Goal: Task Accomplishment & Management: Manage account settings

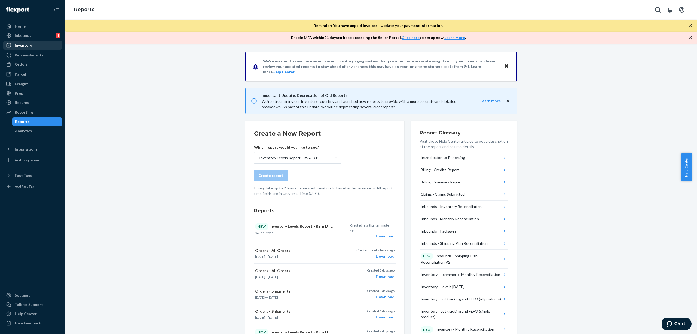
drag, startPoint x: 40, startPoint y: 54, endPoint x: 33, endPoint y: 47, distance: 10.4
click at [40, 54] on div "Replenishments" at bounding box center [29, 54] width 29 height 5
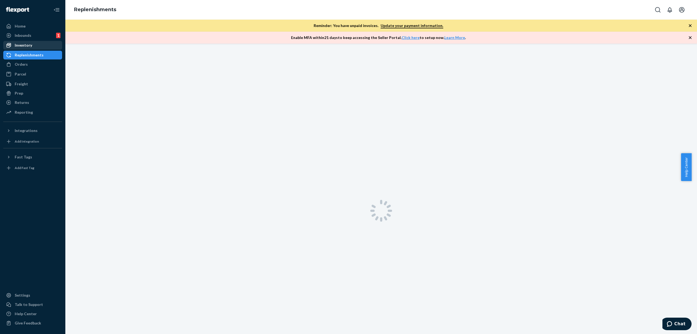
click at [33, 44] on div "Inventory" at bounding box center [33, 45] width 58 height 8
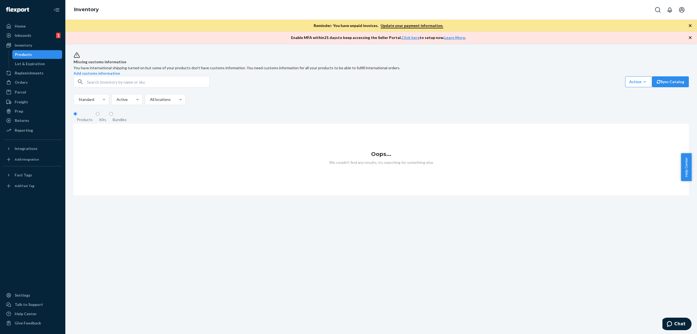
click at [23, 77] on ul "Home Inbounds 1 Shipping Plans Problems 1 Inventory Products Lot & Expiration R…" at bounding box center [32, 78] width 59 height 113
click at [23, 78] on link "Orders" at bounding box center [32, 82] width 59 height 9
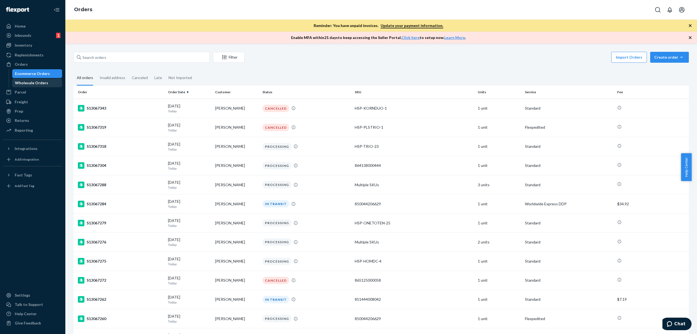
click at [36, 83] on div "Wholesale Orders" at bounding box center [31, 82] width 33 height 5
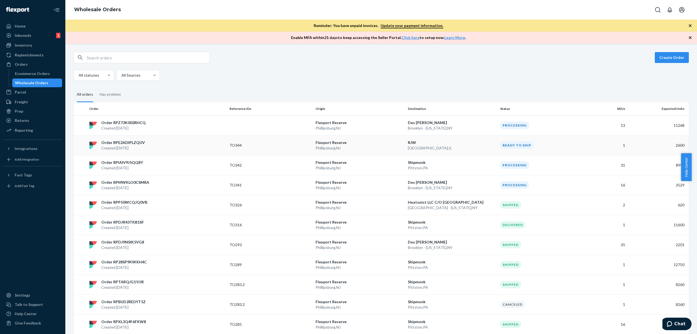
click at [288, 149] on td "TO344" at bounding box center [270, 145] width 86 height 20
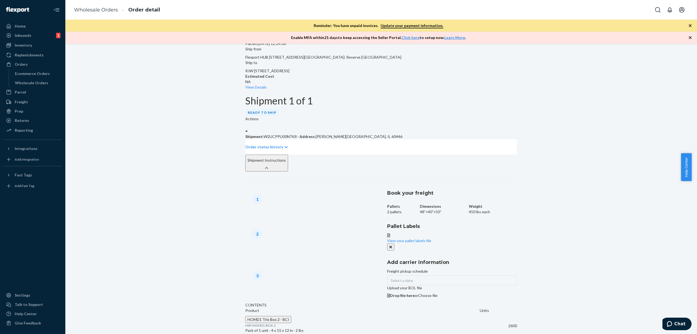
scroll to position [23, 0]
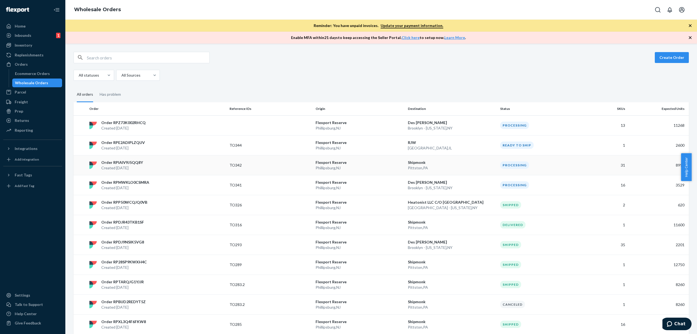
click at [364, 167] on p "[GEOGRAPHIC_DATA] , [GEOGRAPHIC_DATA]" at bounding box center [360, 167] width 88 height 5
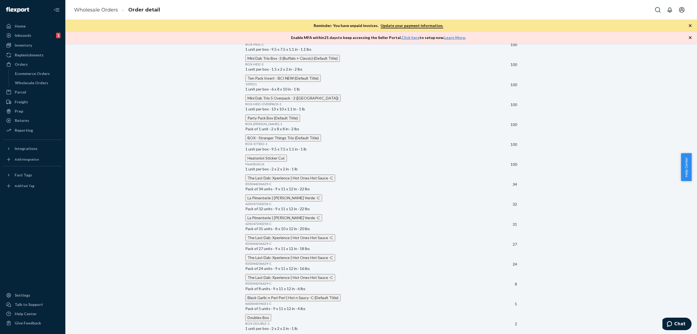
scroll to position [624, 0]
click at [498, 78] on td "100" at bounding box center [507, 85] width 19 height 20
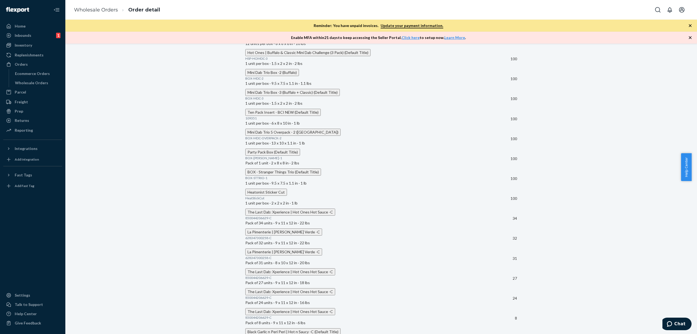
scroll to position [508, 0]
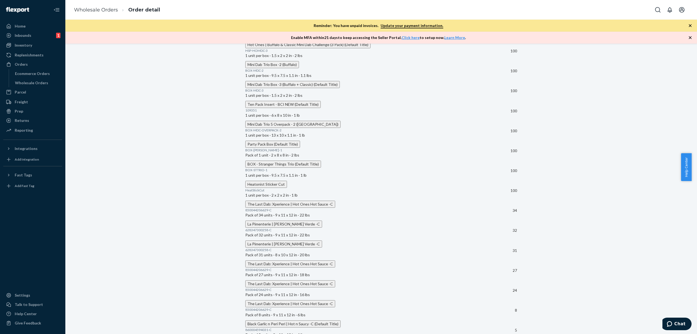
click at [294, 106] on span "Ten Pack Insert - BCI NEW (Default Title)" at bounding box center [283, 104] width 71 height 5
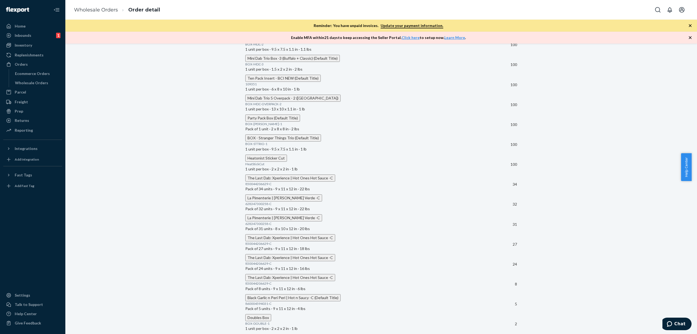
scroll to position [636, 0]
click at [264, 166] on span "HeatStickCut" at bounding box center [254, 164] width 19 height 4
copy span "HeatStickCut"
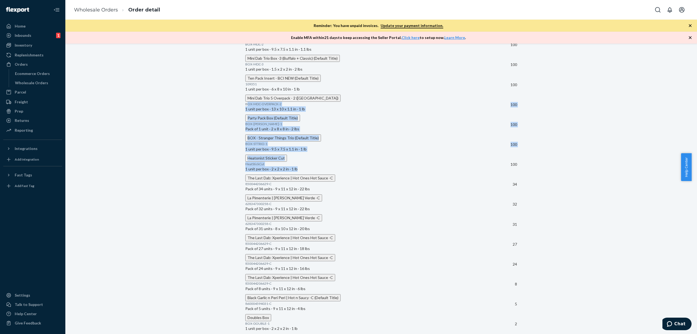
drag, startPoint x: 257, startPoint y: 94, endPoint x: 458, endPoint y: 179, distance: 218.7
click at [458, 179] on tbody "Heatonist Tote Bag TOTE-01 Pack of 500 units · 11 x 18 x 22 in · 44 lbs 3000 Sa…" at bounding box center [381, 24] width 272 height 617
click at [411, 115] on div "Party Pack Box (Default Title) BOX-[PERSON_NAME]-1 Pack of 1 unit · 2 x 8 x 8 i…" at bounding box center [371, 122] width 253 height 17
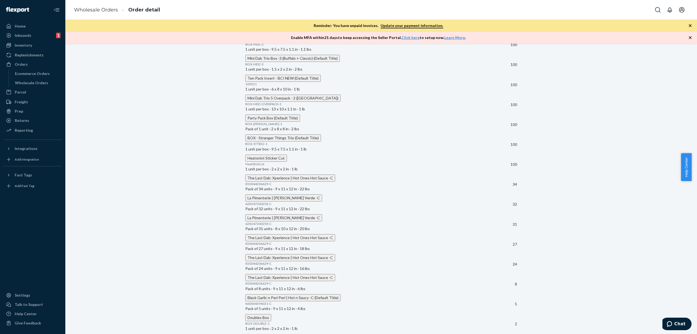
click at [284, 86] on p "109351" at bounding box center [371, 84] width 253 height 5
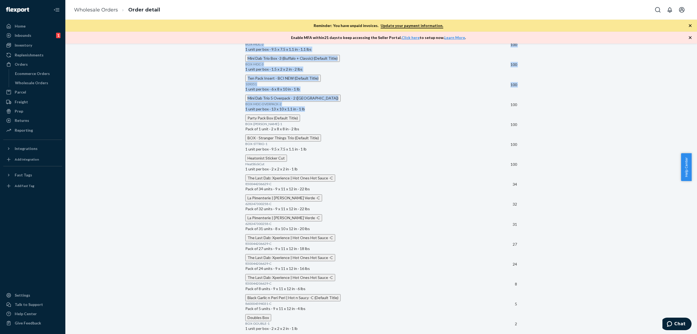
drag, startPoint x: 249, startPoint y: 136, endPoint x: 370, endPoint y: 173, distance: 126.3
click at [370, 173] on div "Product Units Heatonist Tote Bag TOTE-01 Pack of 500 units · 11 x 18 x 22 in · …" at bounding box center [381, 21] width 272 height 626
click at [371, 112] on p "1 unit per box · 13 x 10 x 1.1 in · 1 lb" at bounding box center [371, 108] width 253 height 5
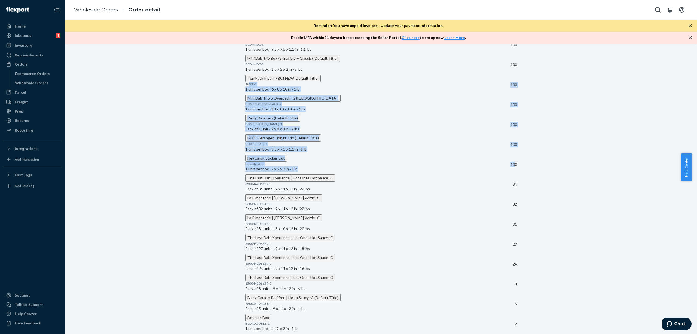
drag, startPoint x: 257, startPoint y: 137, endPoint x: 502, endPoint y: 241, distance: 266.2
click at [502, 241] on tbody "Heatonist Tote Bag TOTE-01 Pack of 500 units · 11 x 18 x 22 in · 44 lbs 3000 Sa…" at bounding box center [381, 24] width 272 height 617
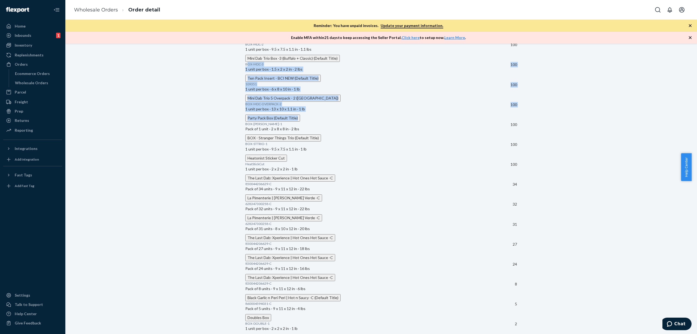
drag, startPoint x: 255, startPoint y: 116, endPoint x: 463, endPoint y: 175, distance: 215.9
click at [464, 177] on tbody "Heatonist Tote Bag TOTE-01 Pack of 500 units · 11 x 18 x 22 in · 44 lbs 3000 Sa…" at bounding box center [381, 24] width 272 height 617
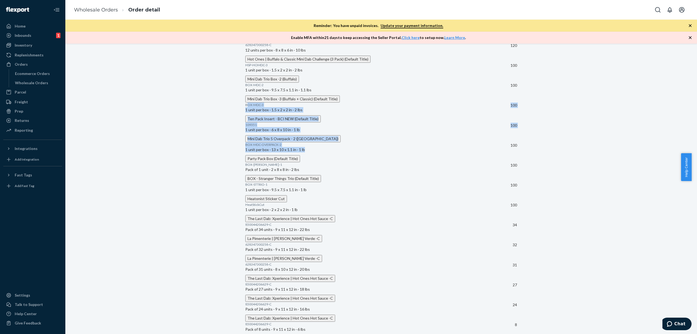
scroll to position [491, 0]
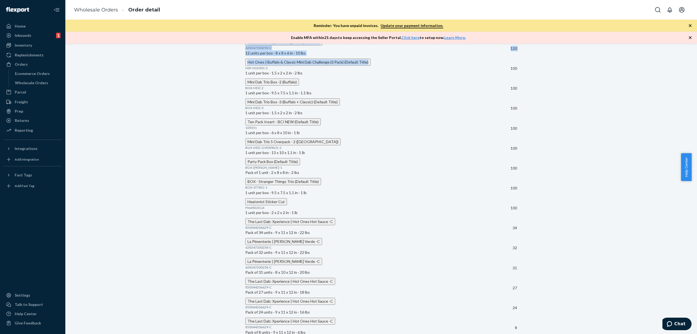
drag, startPoint x: 254, startPoint y: 135, endPoint x: 520, endPoint y: 210, distance: 276.3
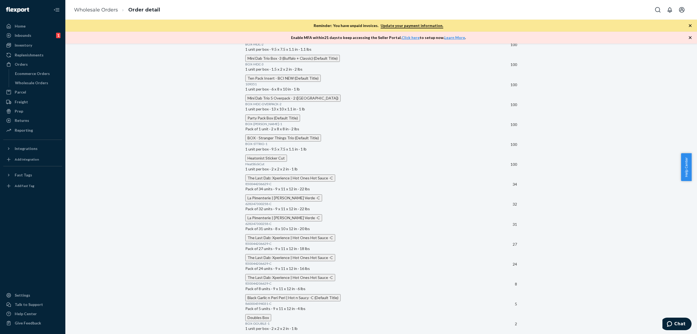
scroll to position [564, 0]
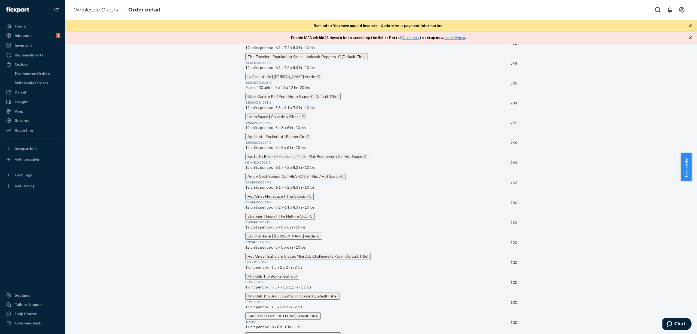
scroll to position [0, 0]
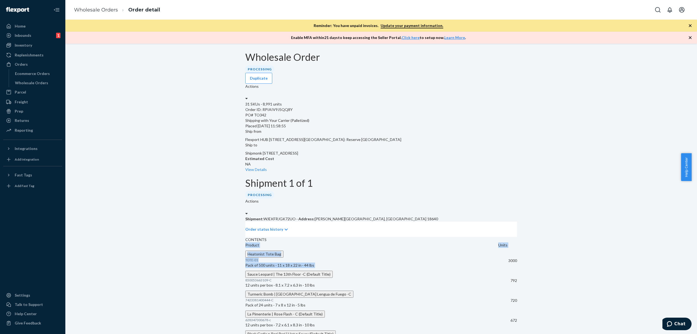
drag, startPoint x: 502, startPoint y: 284, endPoint x: 493, endPoint y: 237, distance: 47.7
copy table "Product Units Heatonist Tote Bag TOTE-01 Pack of 500 units · 11 x 18 x 22 in · …"
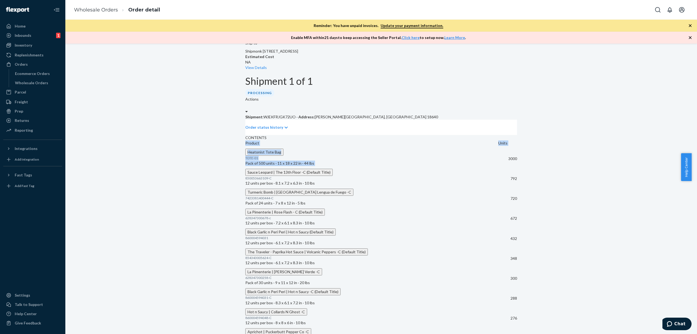
scroll to position [181, 0]
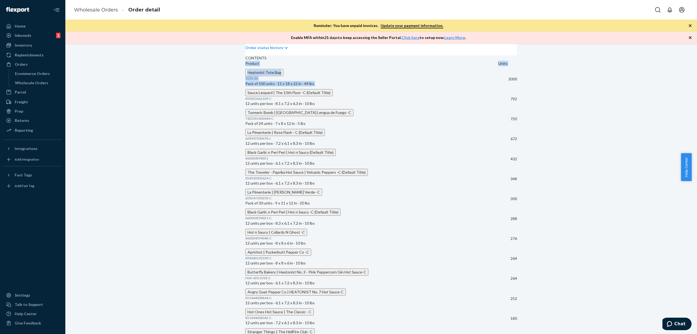
click at [525, 116] on div "Wholesale Order Processing Duplicate Actions 31 SKUs · 8,991 units Order ID: RP…" at bounding box center [381, 278] width 624 height 816
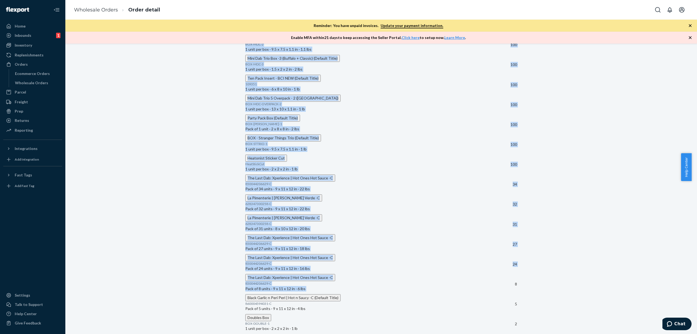
scroll to position [709, 0]
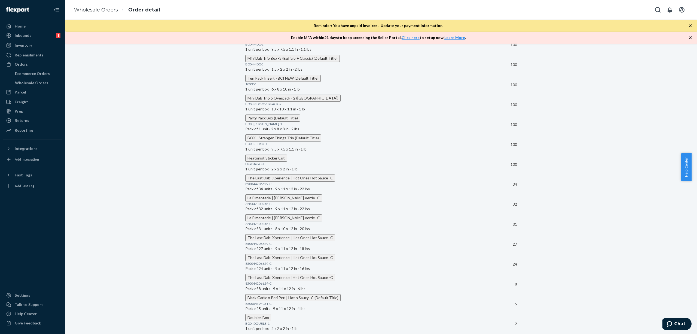
drag, startPoint x: 494, startPoint y: 131, endPoint x: 515, endPoint y: 301, distance: 170.7
copy table "Product Units Heatonist Tote Bag TOTE-01 Pack of 500 units · 11 x 18 x 22 in · …"
click at [30, 83] on div "Wholesale Orders" at bounding box center [31, 82] width 33 height 5
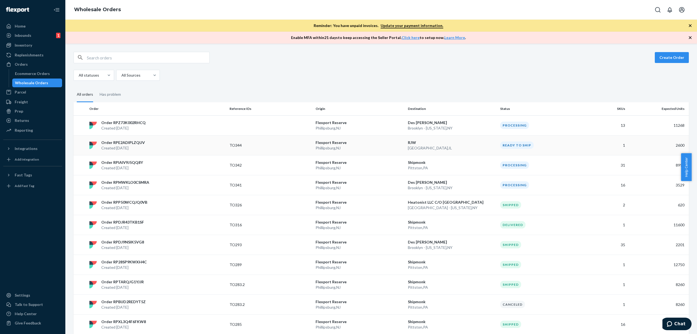
click at [408, 145] on p "[GEOGRAPHIC_DATA] , [GEOGRAPHIC_DATA]" at bounding box center [452, 147] width 88 height 5
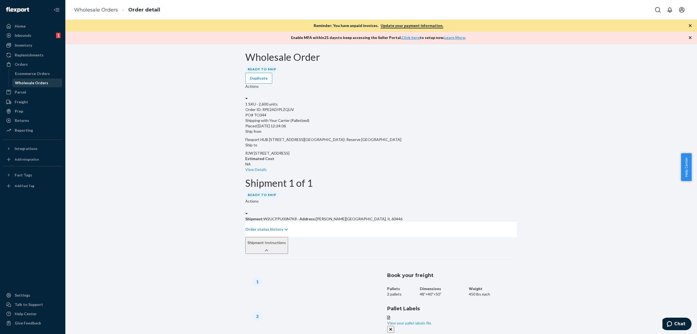
click at [26, 79] on div "Wholesale Orders" at bounding box center [37, 83] width 49 height 8
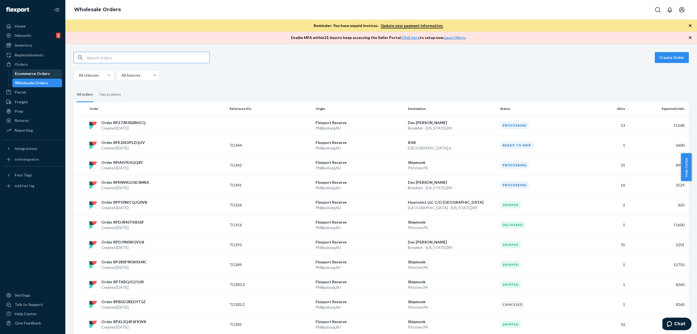
click at [53, 70] on div "Ecommerce Orders" at bounding box center [37, 74] width 49 height 8
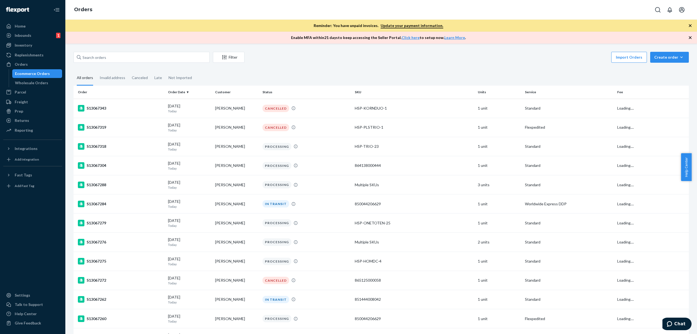
click at [43, 87] on ul "Home Inbounds 1 Shipping Plans Problems 1 Inventory Products Lot & Expiration R…" at bounding box center [32, 78] width 59 height 113
click at [40, 83] on div "Wholesale Orders" at bounding box center [31, 82] width 33 height 5
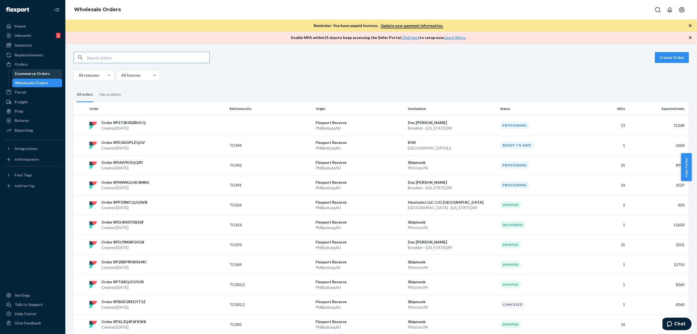
click at [32, 70] on div "Ecommerce Orders" at bounding box center [37, 74] width 49 height 8
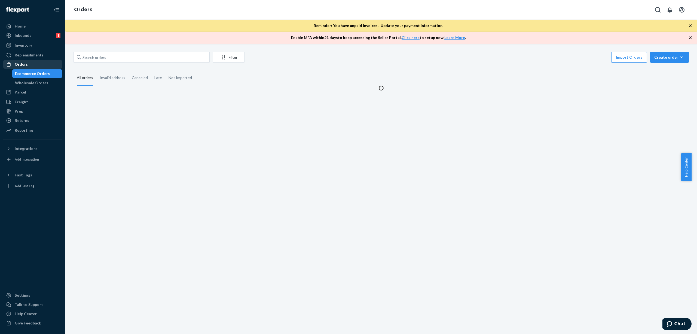
click at [30, 63] on div "Orders" at bounding box center [33, 64] width 58 height 8
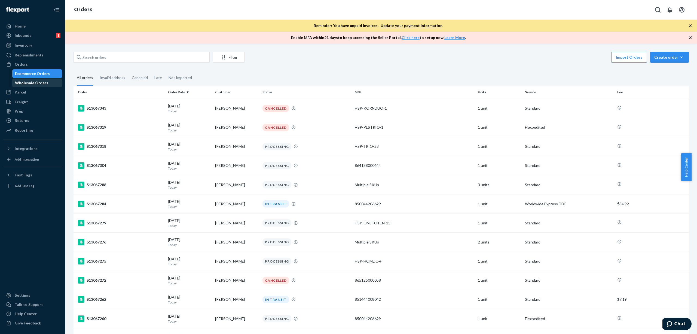
click at [32, 79] on div "Wholesale Orders" at bounding box center [37, 83] width 49 height 8
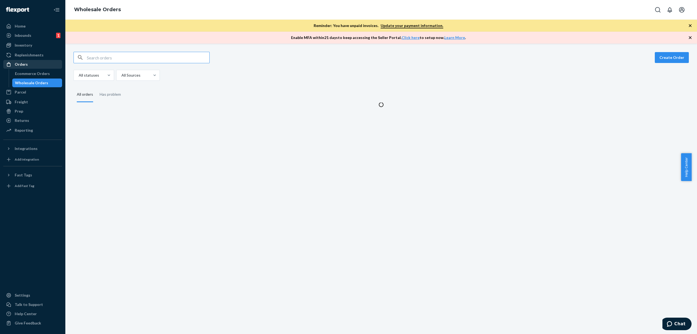
click at [27, 68] on link "Orders" at bounding box center [32, 64] width 59 height 9
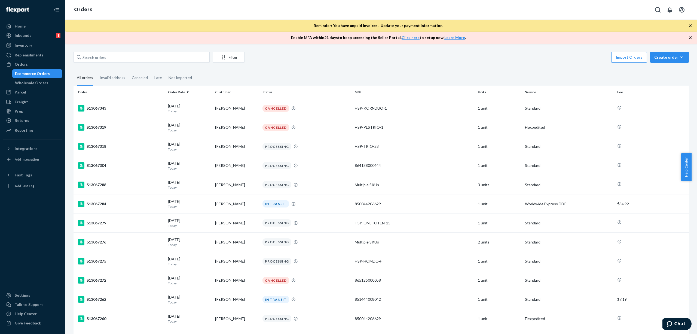
click at [46, 76] on div "Ecommerce Orders" at bounding box center [37, 74] width 49 height 8
click at [44, 81] on div "Wholesale Orders" at bounding box center [31, 82] width 33 height 5
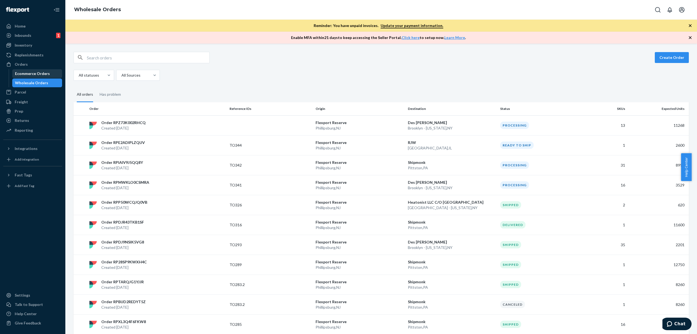
click at [44, 71] on div "Ecommerce Orders" at bounding box center [32, 73] width 35 height 5
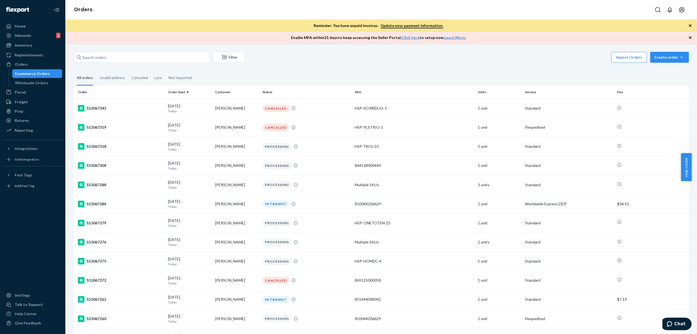
click at [44, 78] on div "Ecommerce Orders Wholesale Orders" at bounding box center [36, 78] width 54 height 18
click at [44, 80] on div "Wholesale Orders" at bounding box center [31, 82] width 33 height 5
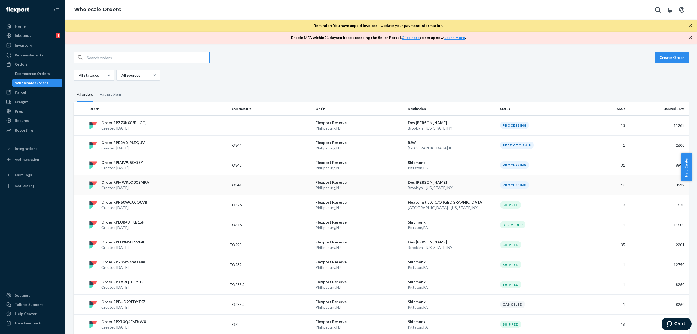
click at [356, 184] on p "Flexport Reserve" at bounding box center [360, 181] width 88 height 5
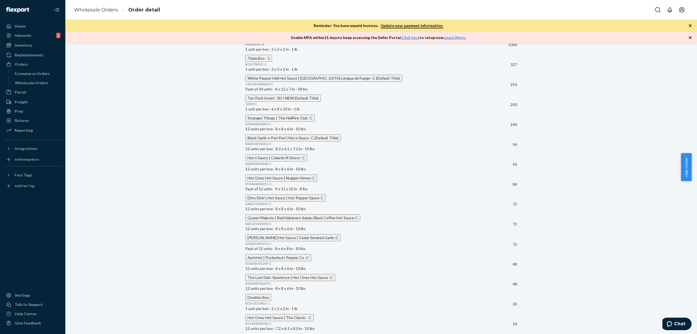
scroll to position [143, 0]
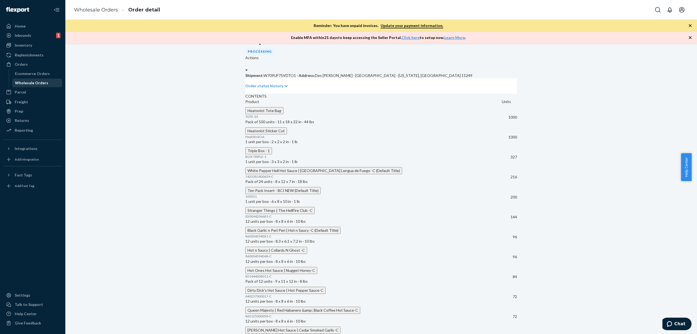
click at [30, 80] on div "Wholesale Orders" at bounding box center [37, 83] width 49 height 8
